Goal: Task Accomplishment & Management: Use online tool/utility

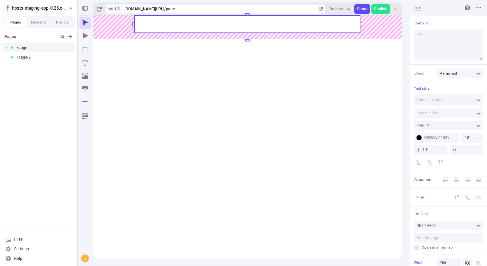
click at [98, 15] on div "en-US [URL][DOMAIN_NAME] / page Desktop Share Publish" at bounding box center [247, 9] width 309 height 13
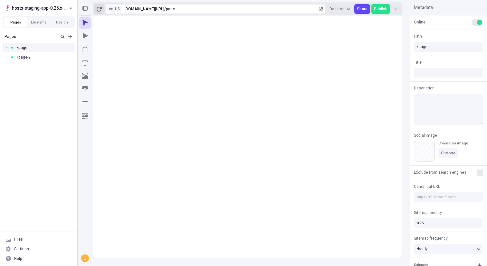
click at [98, 9] on icon "button" at bounding box center [99, 8] width 5 height 5
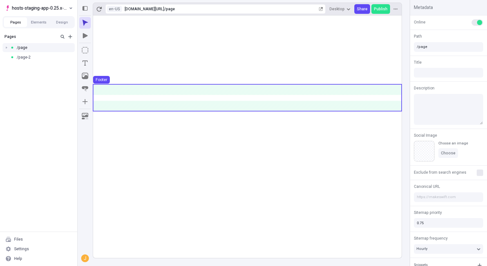
click at [189, 103] on use at bounding box center [247, 98] width 309 height 26
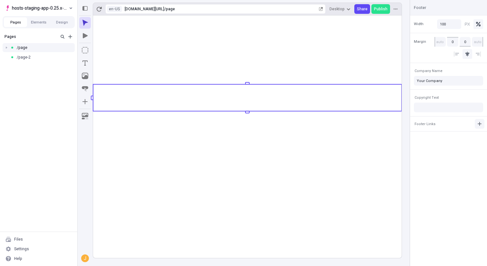
click at [481, 125] on icon "button" at bounding box center [479, 123] width 5 height 5
click at [430, 125] on span "Footer Links" at bounding box center [424, 124] width 21 height 5
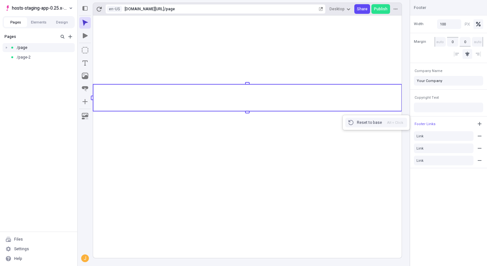
click at [377, 122] on div "Reset to base" at bounding box center [369, 122] width 25 height 5
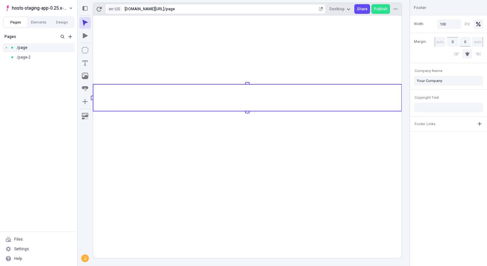
click at [431, 124] on span "Footer Links" at bounding box center [424, 124] width 21 height 5
click at [482, 126] on button "button" at bounding box center [480, 124] width 10 height 10
click at [455, 143] on div "Footer Links Link" at bounding box center [448, 129] width 77 height 27
click at [452, 141] on button "Link" at bounding box center [444, 136] width 60 height 10
click at [248, 157] on rect at bounding box center [247, 136] width 309 height 243
